Goal: Task Accomplishment & Management: Manage account settings

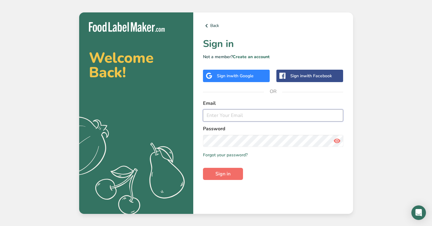
type input "[PERSON_NAME][EMAIL_ADDRESS][DOMAIN_NAME]"
click at [223, 174] on span "Sign in" at bounding box center [222, 173] width 15 height 7
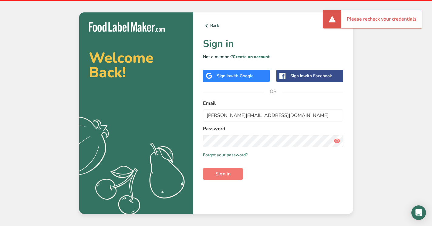
click at [336, 140] on icon at bounding box center [336, 141] width 7 height 11
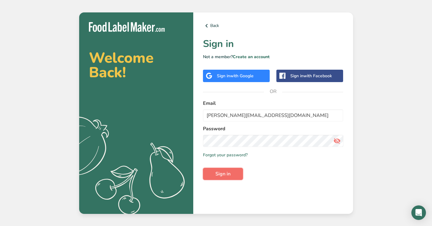
click at [220, 172] on span "Sign in" at bounding box center [222, 173] width 15 height 7
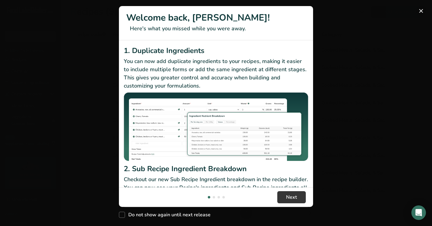
click at [420, 8] on button "New Features" at bounding box center [421, 11] width 10 height 10
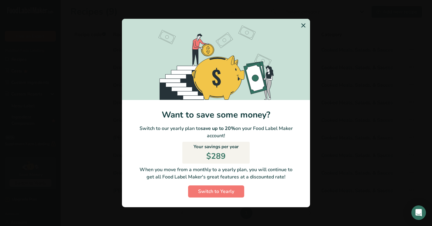
click at [304, 26] on icon "Switch to Yearly Modal" at bounding box center [303, 25] width 7 height 11
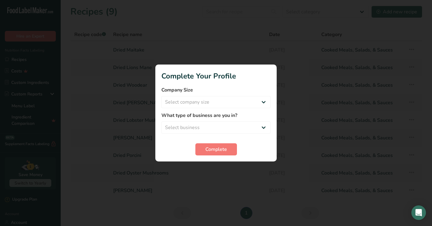
click at [248, 46] on div at bounding box center [216, 113] width 432 height 226
click at [282, 50] on div at bounding box center [216, 113] width 432 height 226
click at [336, 30] on div at bounding box center [216, 113] width 432 height 226
click at [231, 206] on div at bounding box center [216, 113] width 432 height 226
click at [225, 150] on span "Complete" at bounding box center [216, 149] width 22 height 7
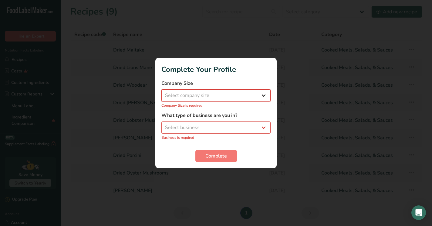
click at [243, 96] on select "Select company size Fewer than 10 Employees 10 to 50 Employees 51 to 500 Employ…" at bounding box center [215, 95] width 109 height 12
select select "1"
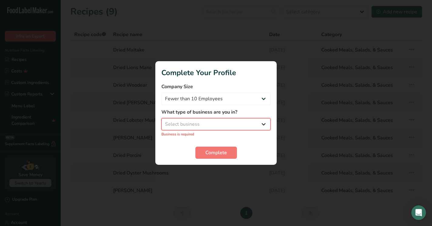
click at [233, 125] on select "Select business Packaged Food Manufacturer Restaurant & Cafe Bakery Meal Plans …" at bounding box center [215, 124] width 109 height 12
select select "1"
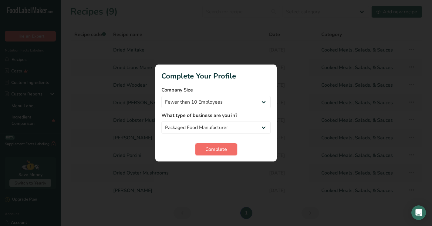
click at [215, 149] on span "Complete" at bounding box center [216, 149] width 22 height 7
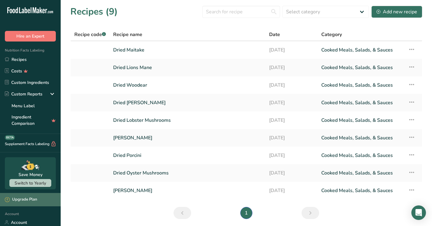
scroll to position [63, 0]
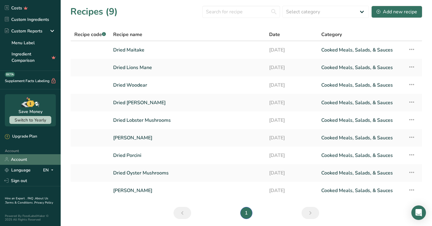
click at [21, 157] on link "Account" at bounding box center [30, 159] width 61 height 11
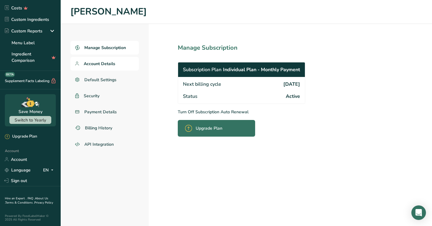
click at [112, 68] on link "Account Details" at bounding box center [104, 64] width 69 height 14
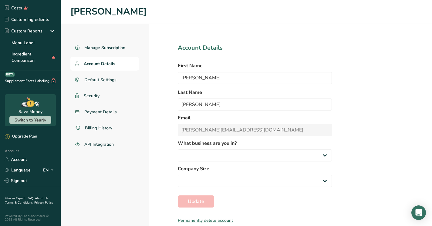
select select "3"
click at [116, 82] on span "Default Settings" at bounding box center [100, 80] width 32 height 6
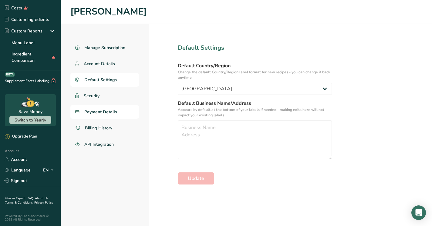
click at [110, 116] on link "Payment Details" at bounding box center [104, 112] width 69 height 14
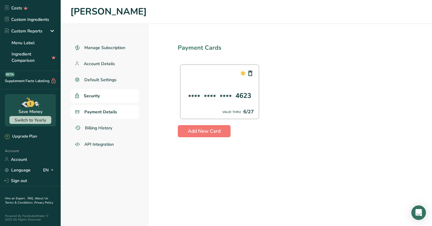
click at [104, 94] on link "Security" at bounding box center [104, 96] width 69 height 14
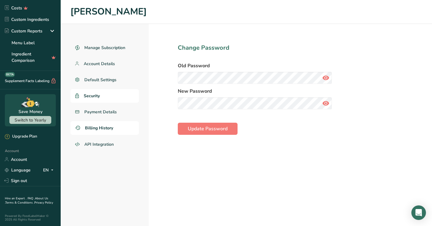
click at [112, 127] on span "Billing History" at bounding box center [99, 128] width 28 height 6
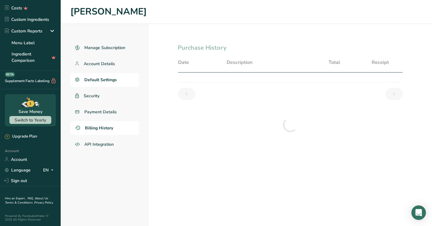
click at [116, 79] on span "Default Settings" at bounding box center [100, 80] width 32 height 6
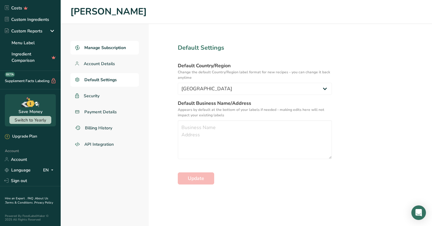
click at [109, 48] on span "Manage Subscription" at bounding box center [105, 48] width 42 height 6
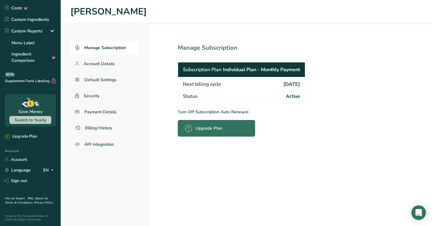
click at [219, 111] on p "Turn Off Subscription Auto Renewal" at bounding box center [255, 112] width 154 height 6
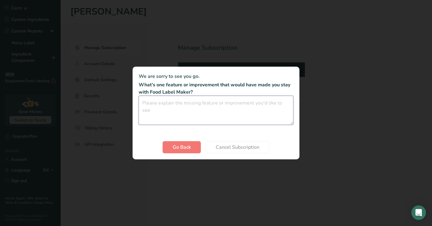
click at [216, 101] on textarea "Cancel subscription modal" at bounding box center [216, 110] width 155 height 29
type textarea "feakdskl;j"
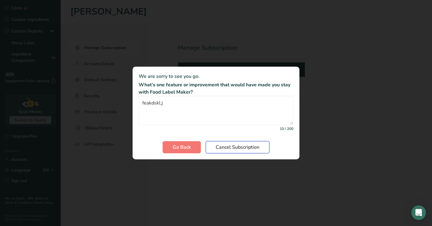
click at [221, 147] on span "Cancel Subscription" at bounding box center [238, 147] width 44 height 7
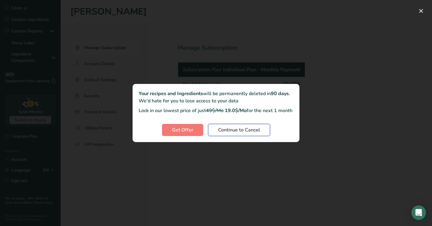
click at [226, 134] on span "Continue to Cancel" at bounding box center [239, 129] width 42 height 7
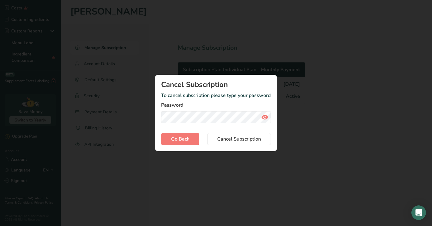
click at [263, 119] on icon "Cancel subscription modal" at bounding box center [264, 117] width 7 height 11
click at [250, 138] on span "Cancel Subscription" at bounding box center [239, 139] width 44 height 7
